Goal: Task Accomplishment & Management: Manage account settings

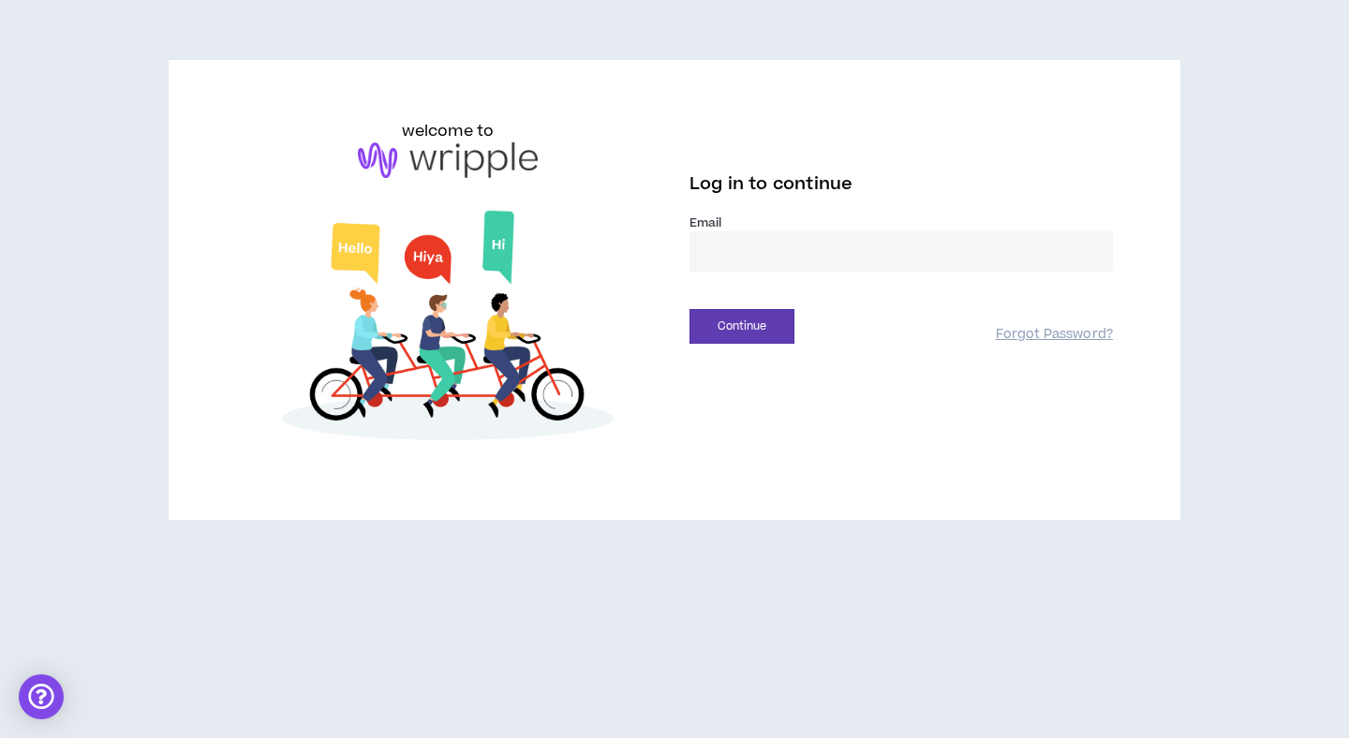
click at [760, 224] on label "Email *" at bounding box center [900, 223] width 423 height 17
click at [744, 247] on input "email" at bounding box center [900, 251] width 423 height 40
type input "**********"
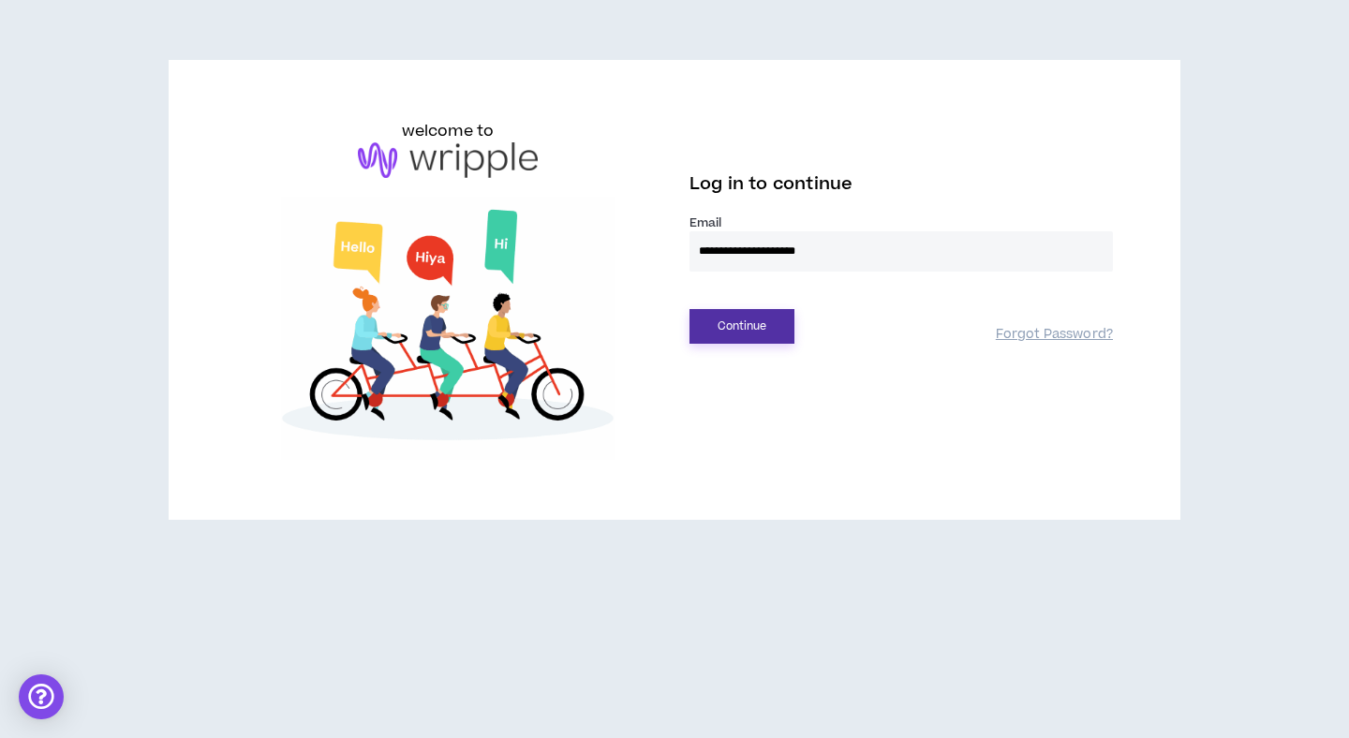
click at [763, 325] on button "Continue" at bounding box center [741, 326] width 105 height 35
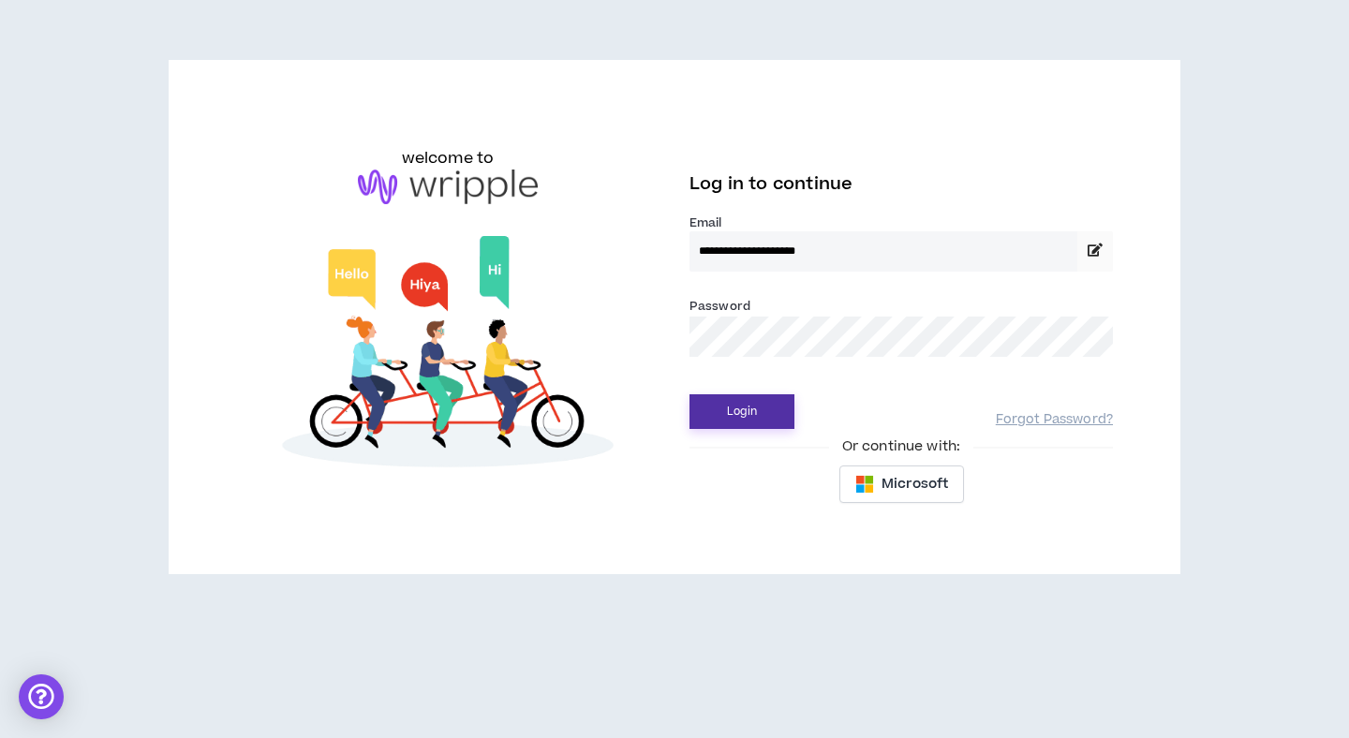
click at [733, 414] on button "Login" at bounding box center [741, 411] width 105 height 35
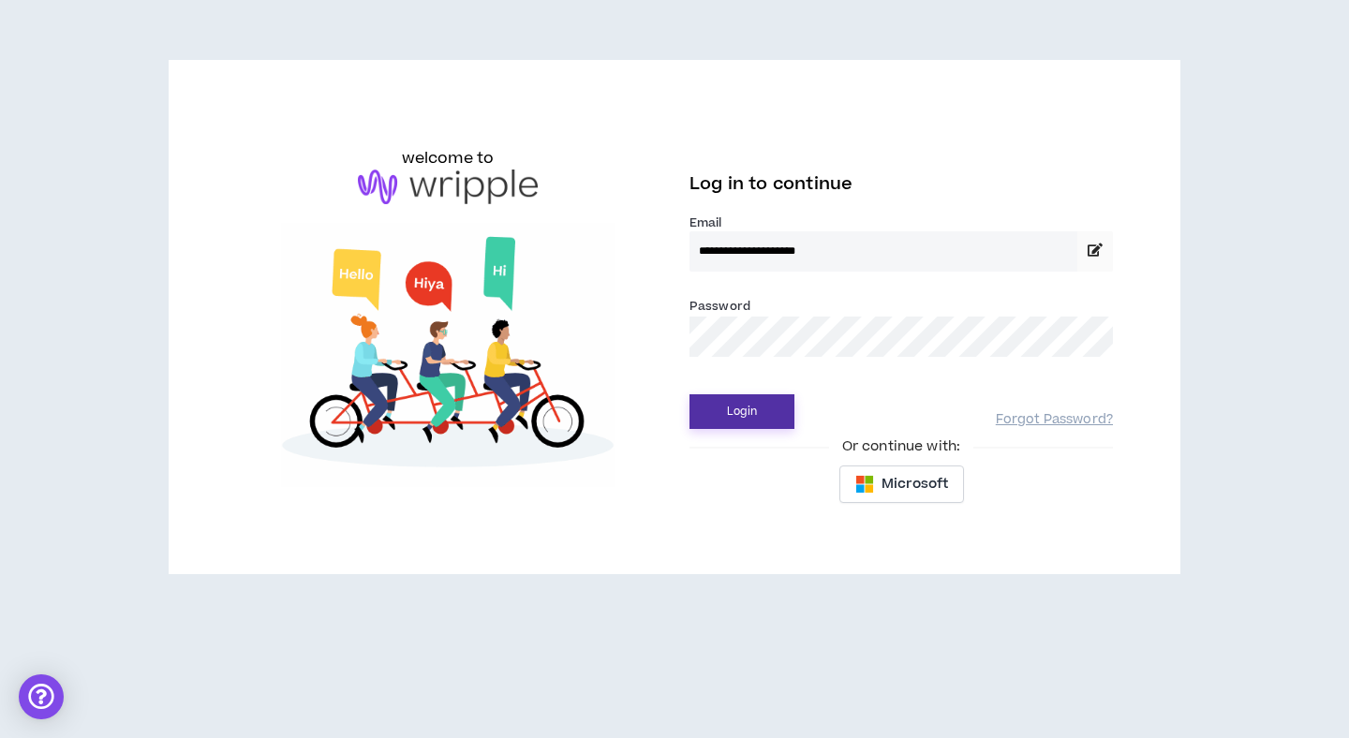
click at [739, 416] on button "Login" at bounding box center [741, 411] width 105 height 35
